Goal: Task Accomplishment & Management: Manage account settings

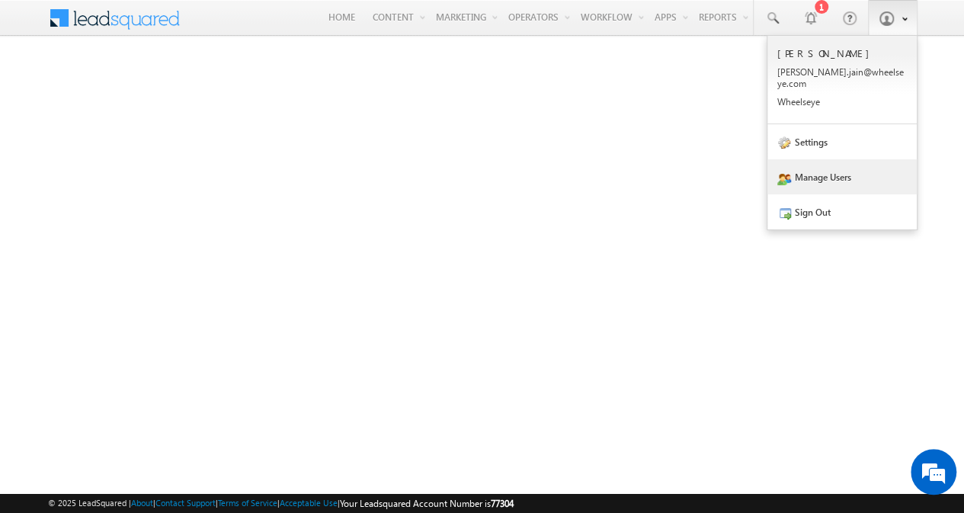
click at [837, 169] on link "Manage Users" at bounding box center [842, 176] width 149 height 35
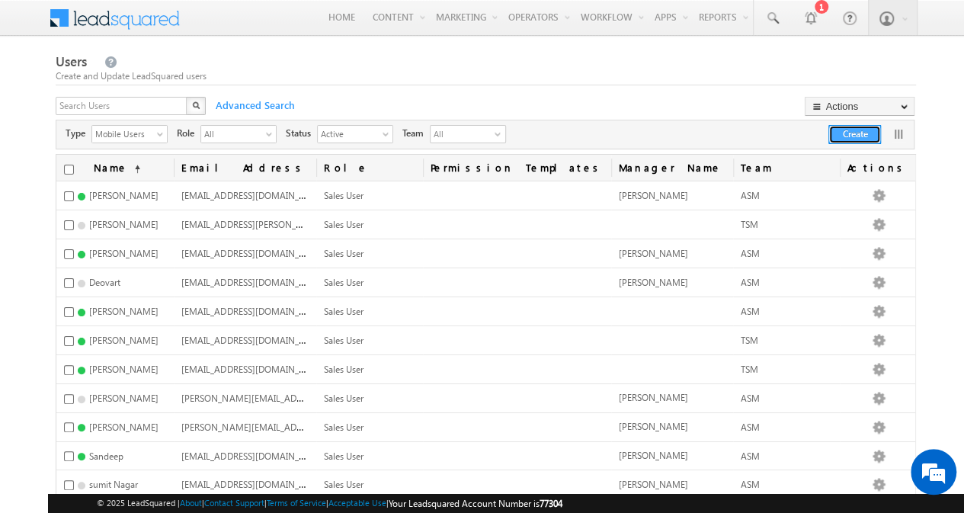
click at [840, 131] on button "Create" at bounding box center [855, 134] width 53 height 19
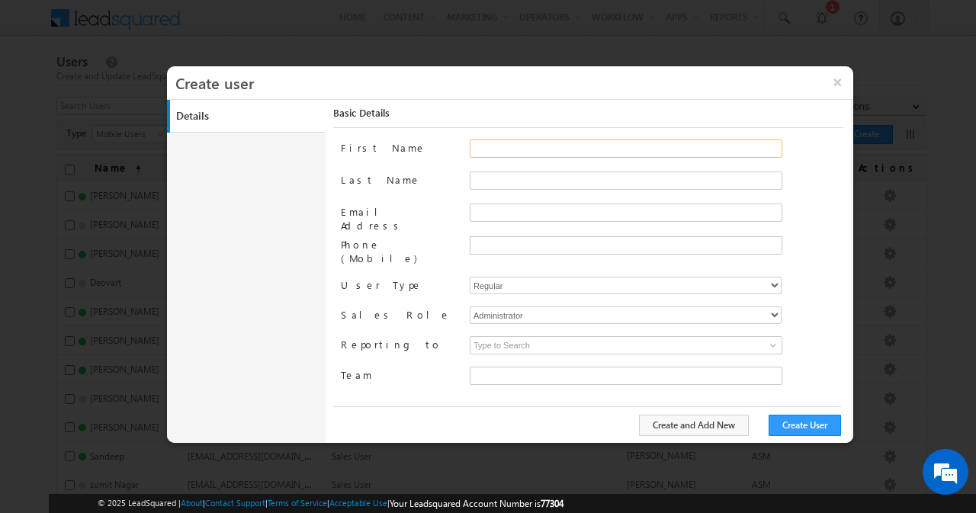
click at [532, 154] on input "First Name" at bounding box center [626, 149] width 313 height 18
type input "Kailash"
type input "8fd168a0-0a10-11f0-b09f-06552295b277"
type input "b"
type input "Bharadwaj"
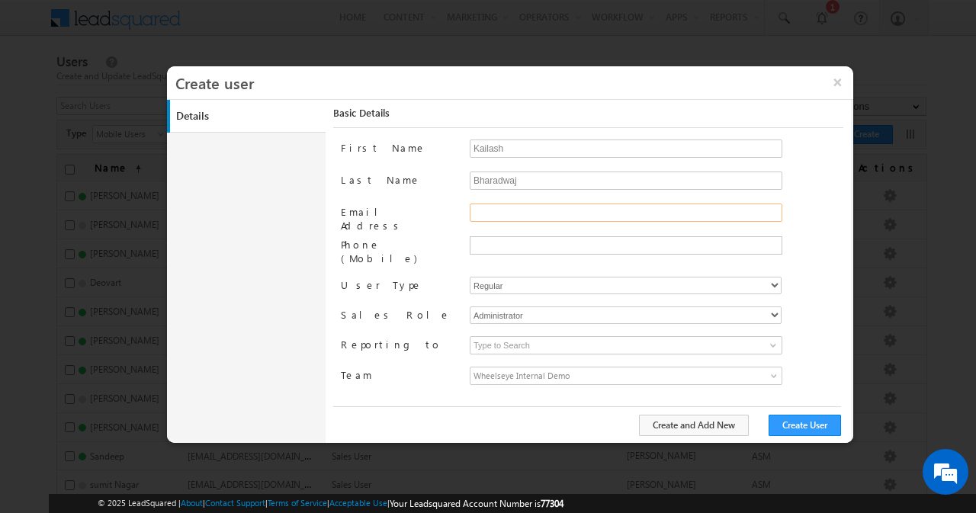
click at [526, 211] on input "Email Address" at bounding box center [626, 213] width 313 height 18
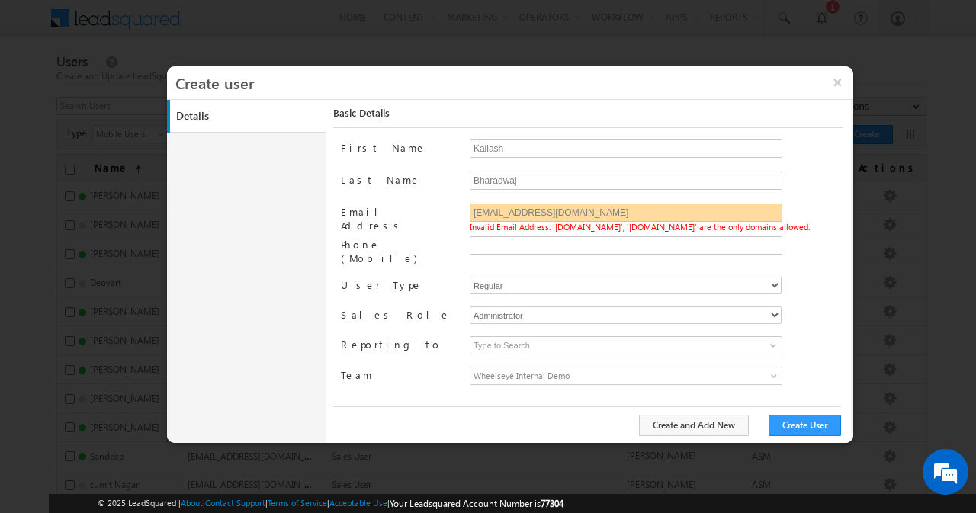
type input "kailash.1@wheelseye.com"
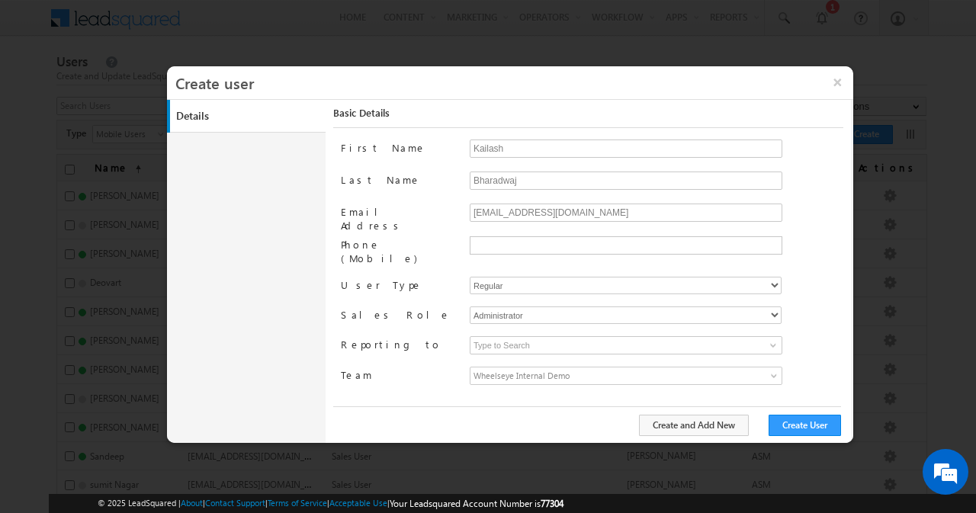
click at [805, 178] on div "Bharadwaj" at bounding box center [657, 188] width 374 height 32
click at [573, 240] on input "text" at bounding box center [624, 245] width 305 height 12
click at [557, 277] on select "Regular Mobile" at bounding box center [626, 286] width 312 height 18
select select "1"
click at [470, 277] on select "Regular Mobile" at bounding box center [626, 286] width 312 height 18
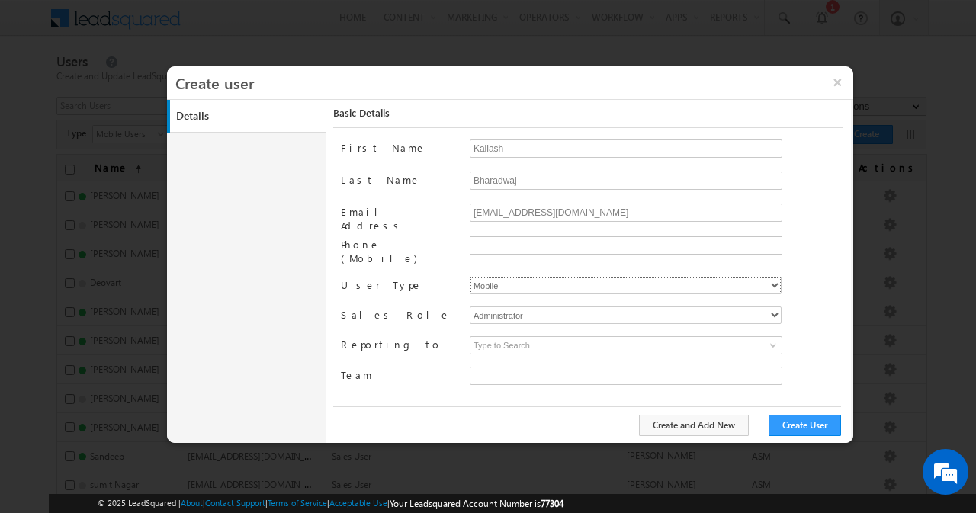
type input "8fd168a0-0a10-11f0-b09f-06552295b277"
click at [544, 306] on select "Administrator Marketing User Sales Manager Sales User" at bounding box center [626, 315] width 312 height 18
select select "Sales_User"
click at [470, 306] on select "Administrator Marketing User Sales Manager Sales User" at bounding box center [626, 315] width 312 height 18
type input "8fd168a0-0a10-11f0-b09f-06552295b277"
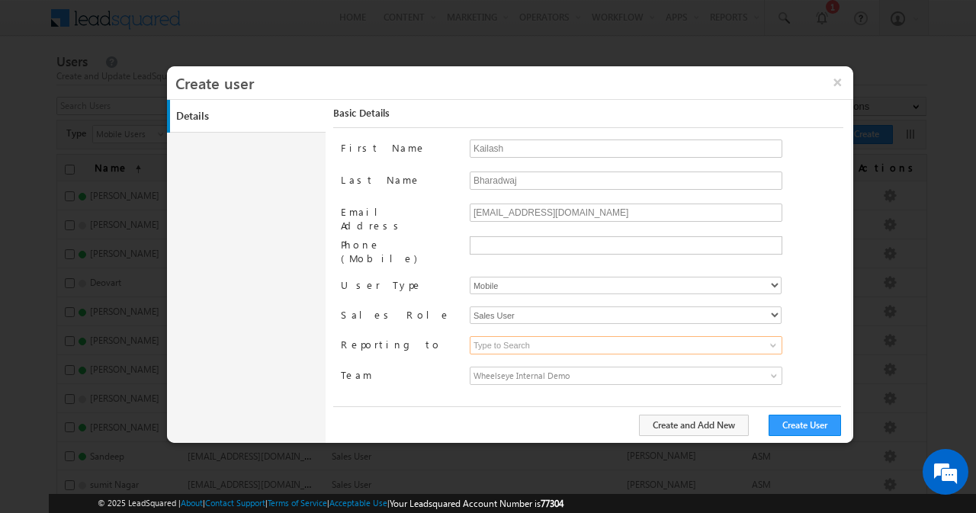
click at [525, 336] on input at bounding box center [626, 345] width 313 height 18
type input "a"
type input "Ashish Gour"
click at [744, 422] on button "Create and Add New" at bounding box center [694, 425] width 110 height 21
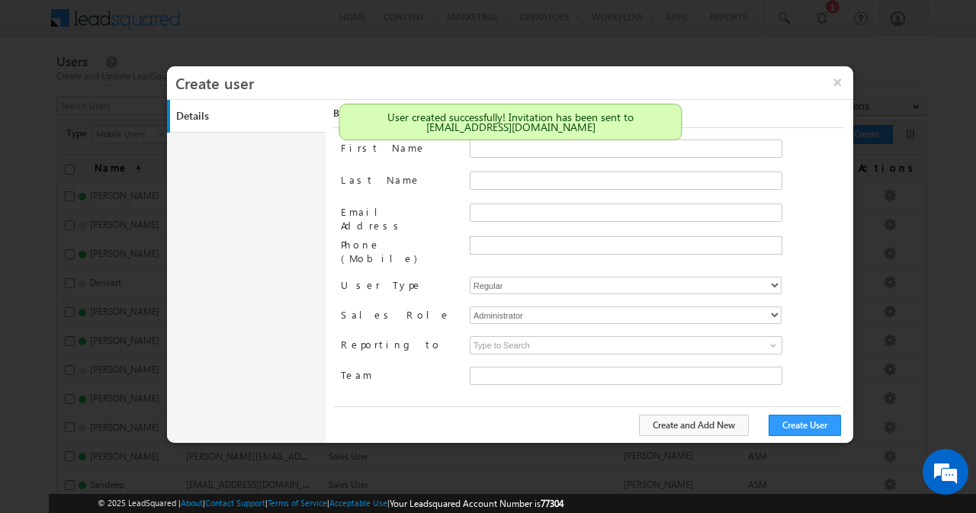
type input "8fd168a0-0a10-11f0-b09f-06552295b277"
click at [840, 82] on button "×" at bounding box center [837, 82] width 33 height 32
